Goal: Navigation & Orientation: Find specific page/section

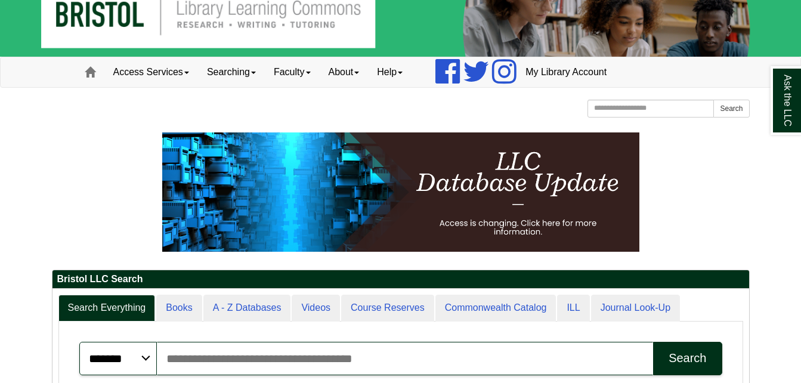
scroll to position [33, 0]
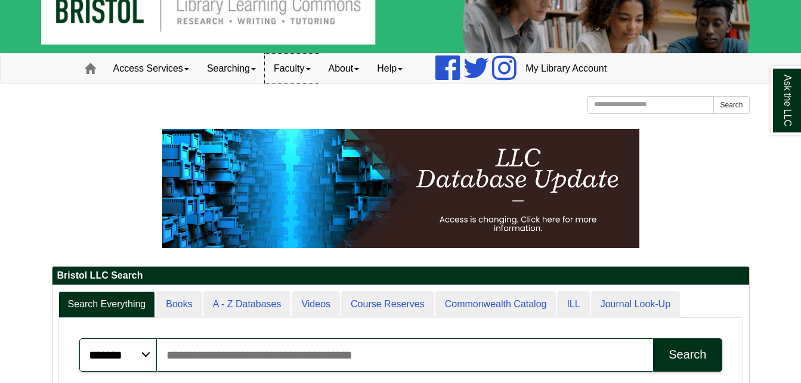
click at [295, 61] on link "Faculty" at bounding box center [292, 69] width 55 height 30
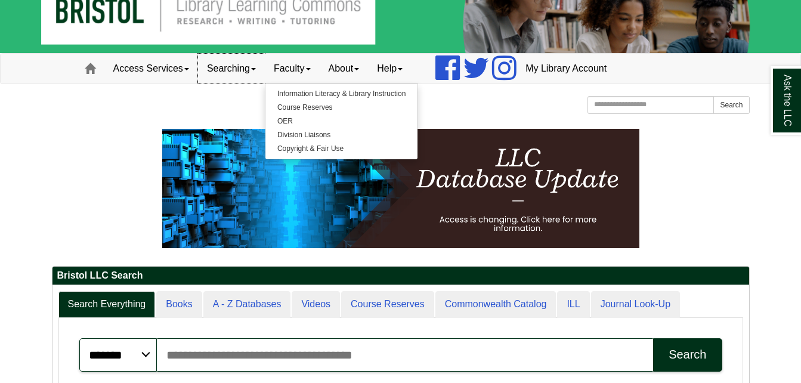
click at [237, 79] on link "Searching" at bounding box center [231, 69] width 67 height 30
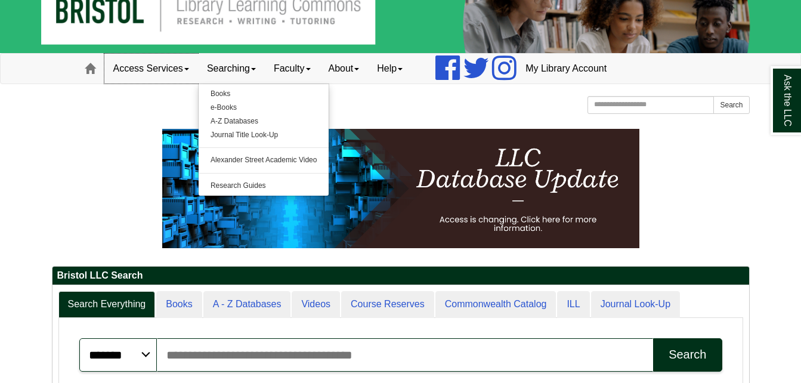
click at [168, 62] on link "Access Services" at bounding box center [151, 69] width 94 height 30
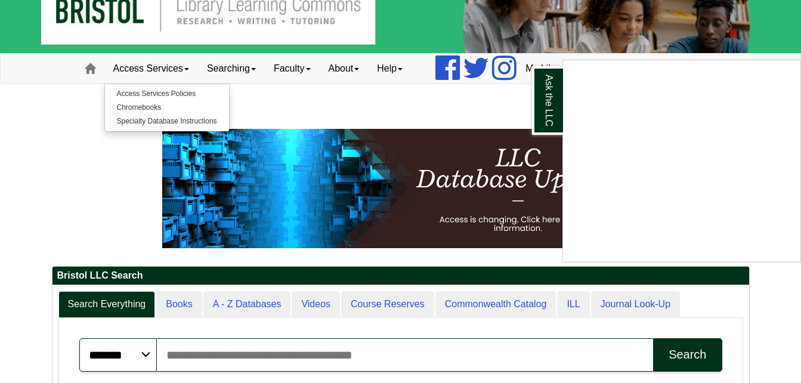
click at [358, 76] on div "Ask the LLC" at bounding box center [400, 191] width 801 height 383
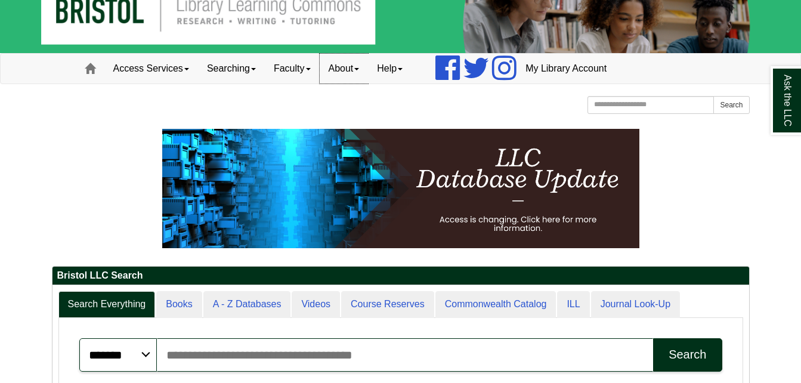
click at [348, 64] on link "About" at bounding box center [344, 69] width 49 height 30
click at [397, 64] on link "Help" at bounding box center [390, 69] width 44 height 30
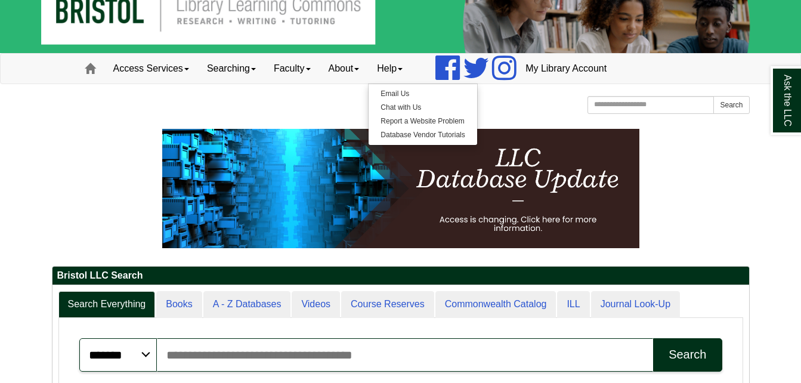
click at [531, 107] on div "Bristol Community College Bristol Community College Library Learning Commons Ho…" at bounding box center [401, 106] width 698 height 21
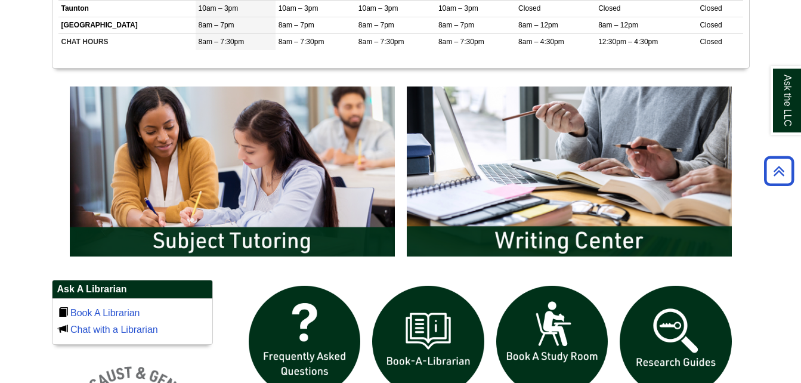
scroll to position [573, 0]
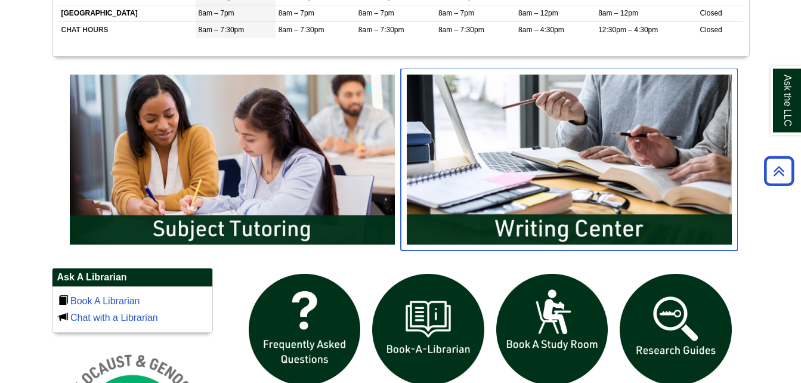
click at [643, 145] on img "slideshow" at bounding box center [569, 159] width 337 height 181
